Goal: Task Accomplishment & Management: Manage account settings

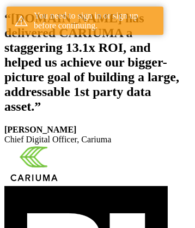
scroll to position [180, 0]
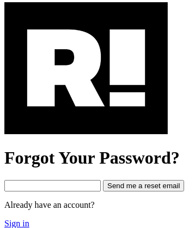
scroll to position [184, 0]
click at [86, 116] on img at bounding box center [85, 68] width 163 height 132
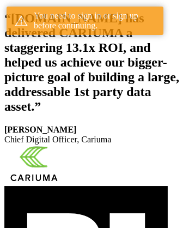
scroll to position [180, 0]
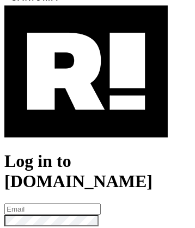
click at [86, 119] on img at bounding box center [85, 71] width 163 height 132
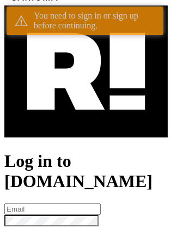
scroll to position [180, 0]
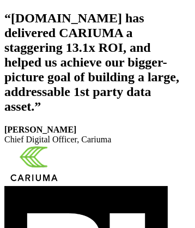
scroll to position [184, 0]
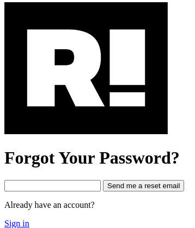
click at [86, 116] on img at bounding box center [85, 68] width 163 height 132
